Goal: Task Accomplishment & Management: Complete application form

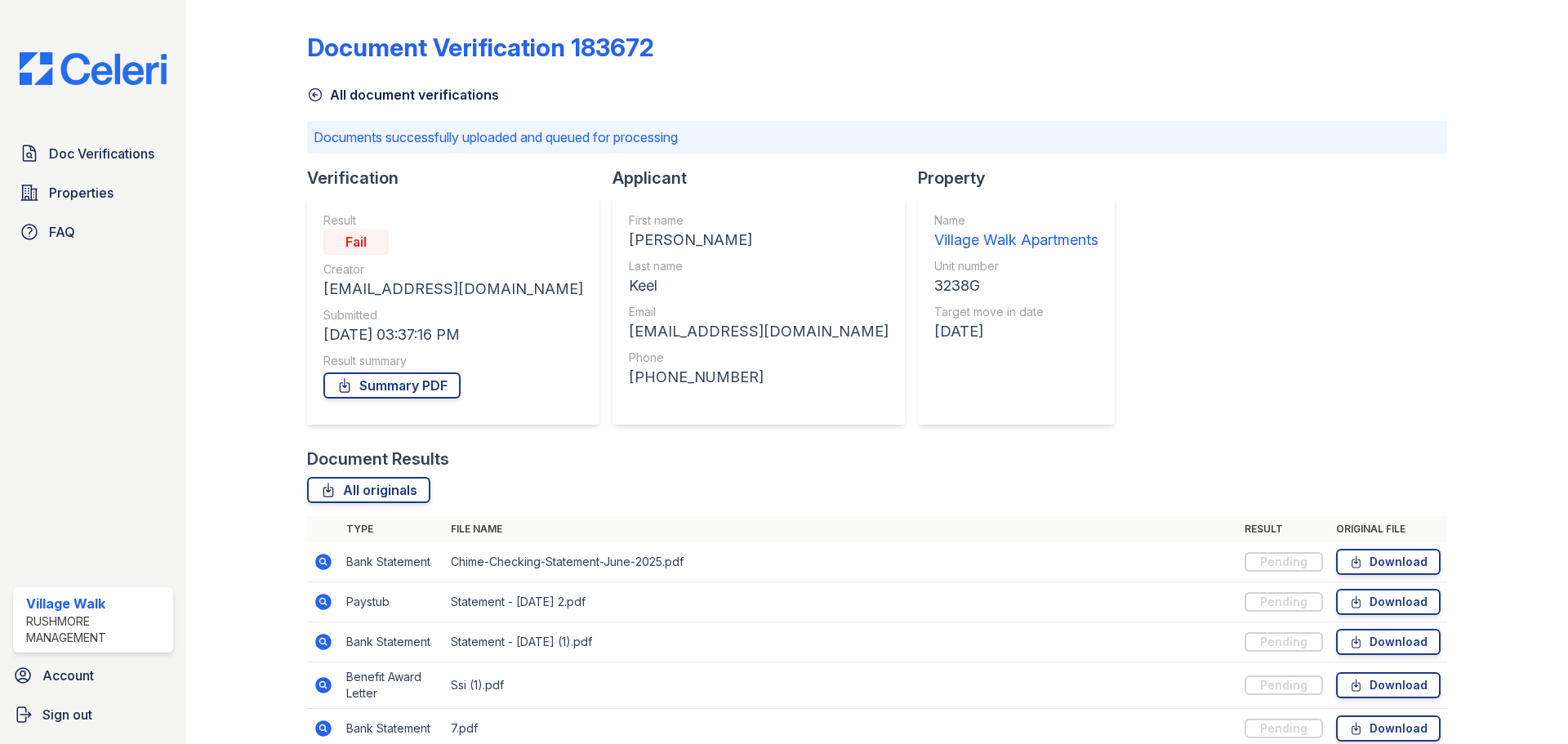
scroll to position [117, 0]
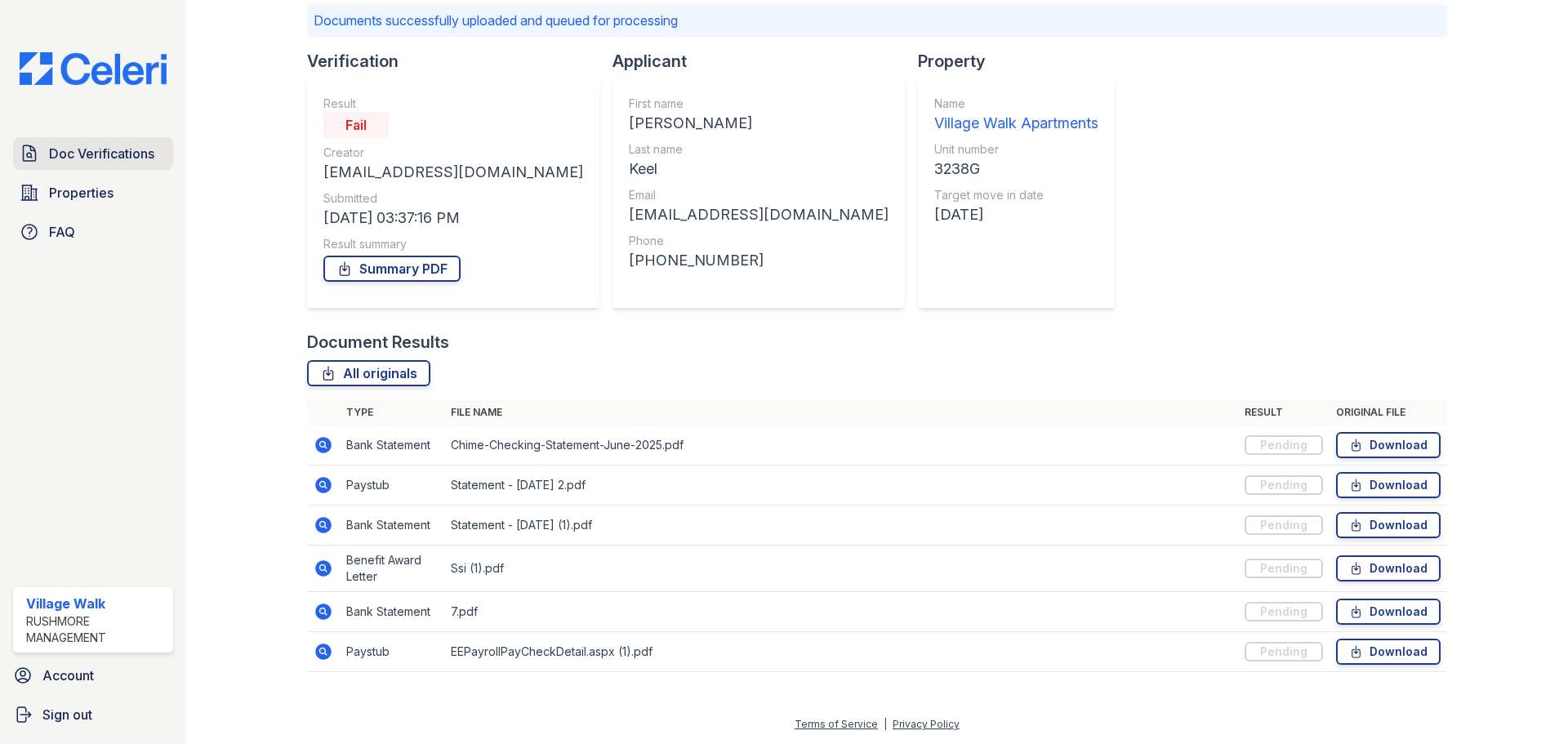
click at [51, 152] on span "Doc Verifications" at bounding box center [101, 153] width 105 height 19
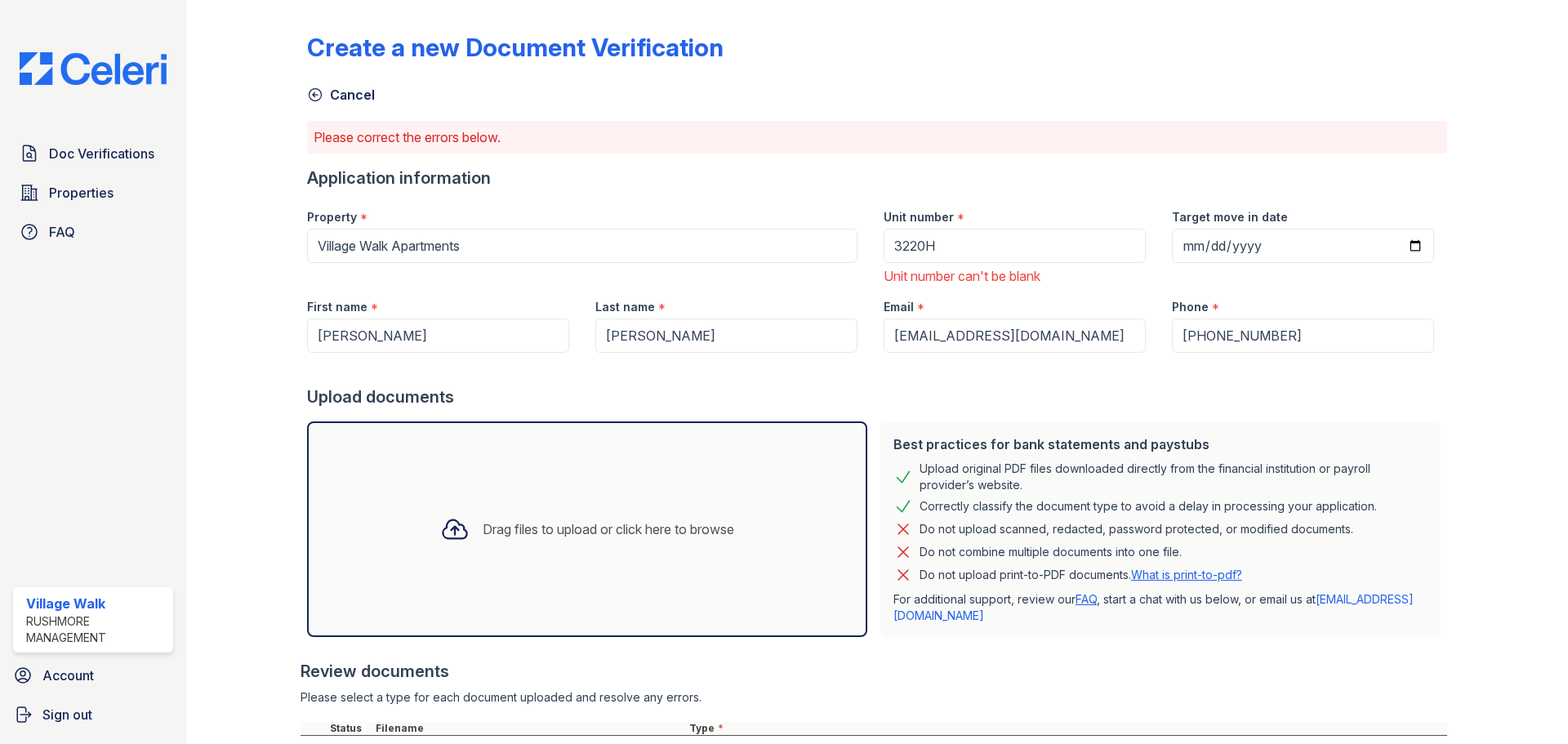
scroll to position [409, 0]
